Goal: Task Accomplishment & Management: Manage account settings

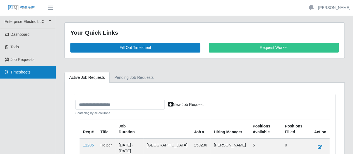
click at [23, 75] on link "Timesheets" at bounding box center [28, 72] width 56 height 13
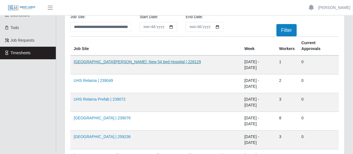
scroll to position [28, 0]
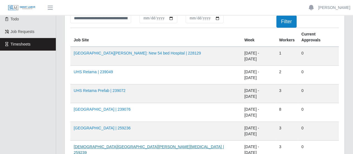
click at [126, 144] on link "Methodist Westover Hills ICU | 259239" at bounding box center [149, 149] width 150 height 10
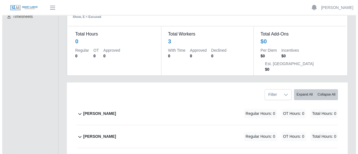
scroll to position [56, 0]
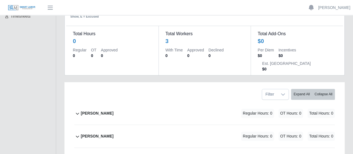
click at [103, 110] on b "[PERSON_NAME]" at bounding box center [97, 113] width 33 height 6
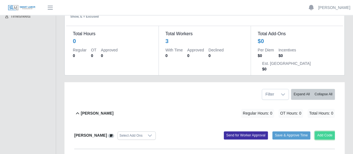
click at [326, 131] on button "Add Code" at bounding box center [325, 135] width 20 height 8
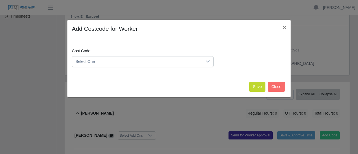
click at [99, 62] on span "Select One" at bounding box center [137, 61] width 130 height 10
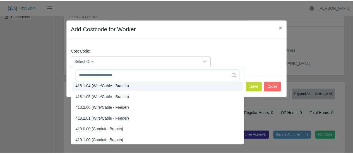
scroll to position [307, 0]
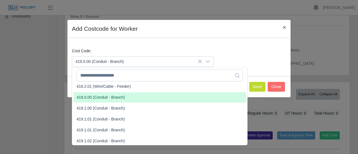
click at [89, 95] on span "419.0.00 (Conduit - Branch)" at bounding box center [101, 97] width 48 height 6
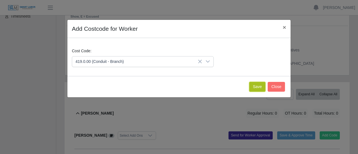
click at [257, 89] on button "Save" at bounding box center [257, 87] width 16 height 10
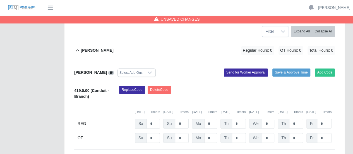
scroll to position [140, 0]
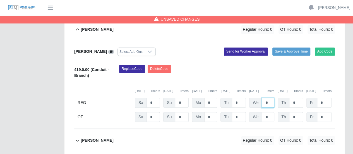
drag, startPoint x: 268, startPoint y: 74, endPoint x: 258, endPoint y: 74, distance: 9.5
click at [258, 98] on div "We *" at bounding box center [261, 103] width 25 height 10
type input "*"
click at [296, 98] on input "*" at bounding box center [296, 103] width 14 height 10
click at [91, 137] on b "[PERSON_NAME]" at bounding box center [97, 140] width 33 height 6
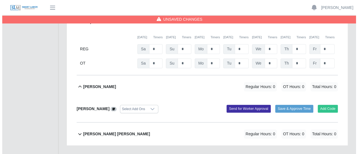
scroll to position [197, 0]
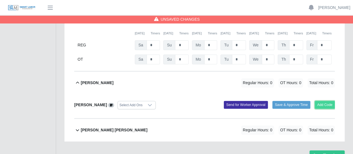
click at [322, 101] on button "Add Code" at bounding box center [325, 105] width 20 height 8
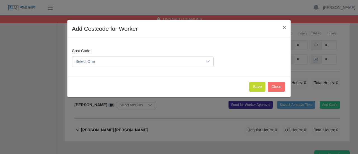
drag, startPoint x: 159, startPoint y: 63, endPoint x: 156, endPoint y: 66, distance: 4.0
click at [159, 63] on span "Select One" at bounding box center [137, 61] width 130 height 10
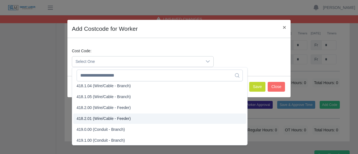
scroll to position [303, 0]
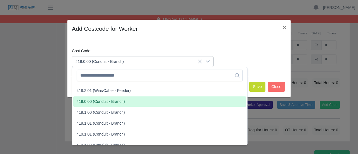
click at [91, 101] on span "419.0.00 (Conduit - Branch)" at bounding box center [101, 102] width 48 height 6
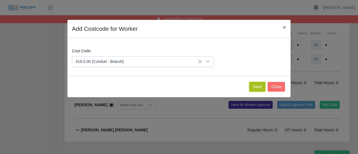
click at [260, 85] on button "Save" at bounding box center [257, 87] width 16 height 10
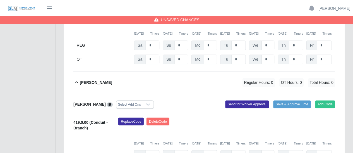
scroll to position [261, 0]
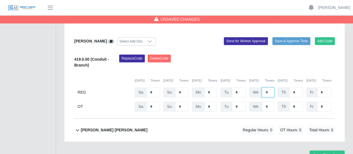
drag, startPoint x: 267, startPoint y: 63, endPoint x: 263, endPoint y: 64, distance: 3.7
click at [263, 87] on input "*" at bounding box center [268, 92] width 13 height 10
type input "*"
click at [108, 127] on b "[PERSON_NAME] [PERSON_NAME]" at bounding box center [114, 130] width 67 height 6
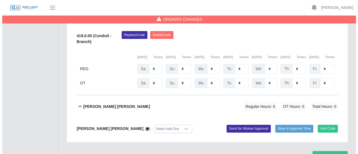
scroll to position [285, 0]
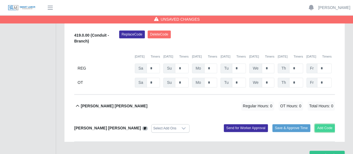
click at [329, 124] on button "Add Code" at bounding box center [325, 128] width 20 height 8
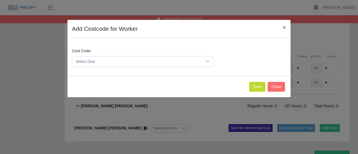
click at [116, 61] on span "Select One" at bounding box center [137, 61] width 130 height 10
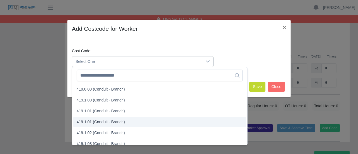
scroll to position [307, 0]
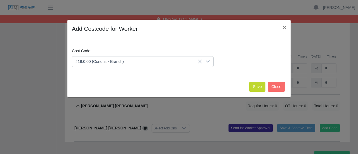
click at [98, 97] on span "419.0.00 (Conduit - Branch)" at bounding box center [101, 97] width 48 height 6
click at [257, 86] on button "Save" at bounding box center [257, 87] width 16 height 10
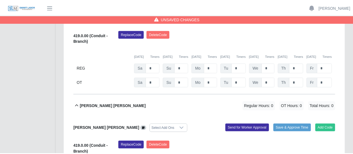
scroll to position [349, 0]
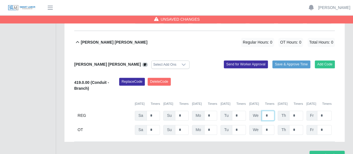
drag, startPoint x: 268, startPoint y: 86, endPoint x: 261, endPoint y: 86, distance: 7.3
click at [261, 111] on div "We *" at bounding box center [261, 116] width 25 height 10
type input "*"
click at [328, 151] on button "Save Timesheet" at bounding box center [327, 156] width 35 height 10
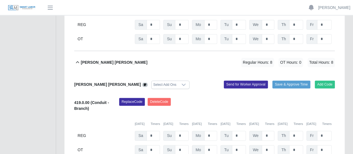
scroll to position [335, 0]
